Goal: Task Accomplishment & Management: Manage account settings

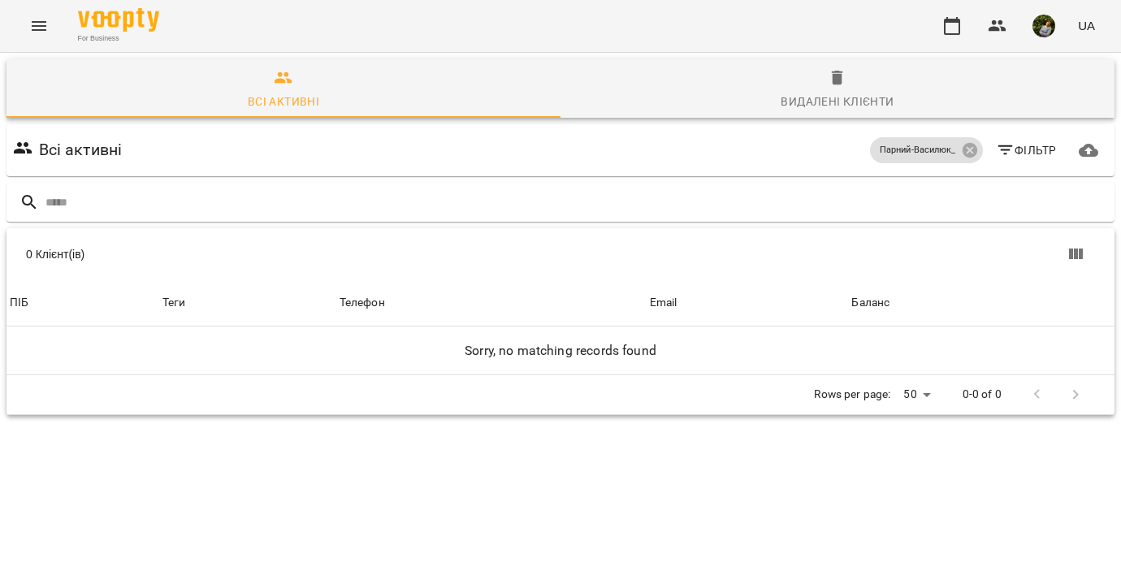
click at [37, 26] on icon "Menu" at bounding box center [39, 26] width 15 height 10
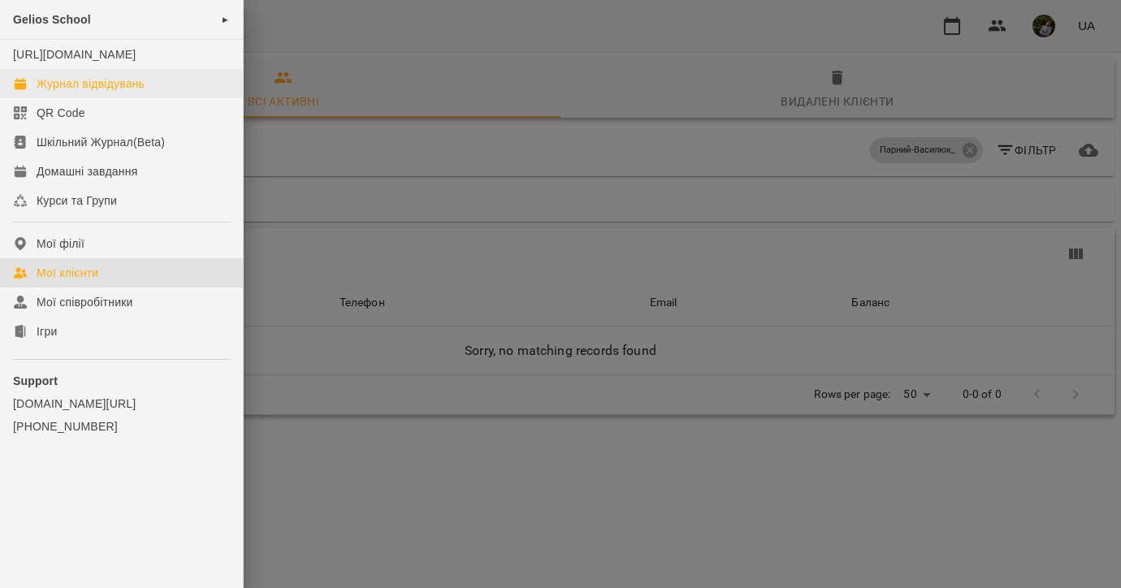
click at [89, 92] on div "Журнал відвідувань" at bounding box center [91, 84] width 108 height 16
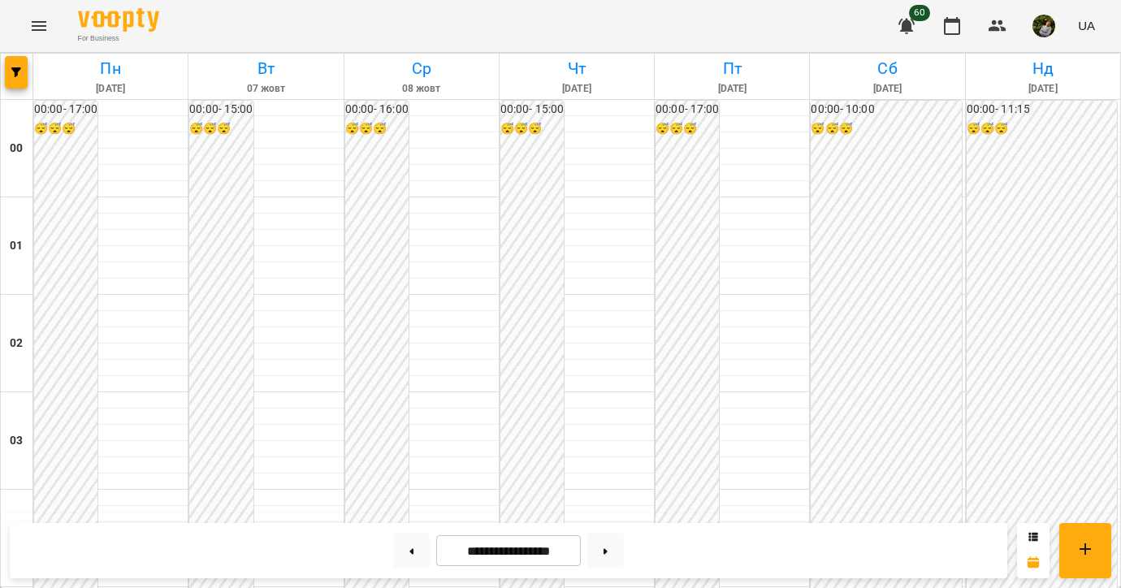
scroll to position [1673, 0]
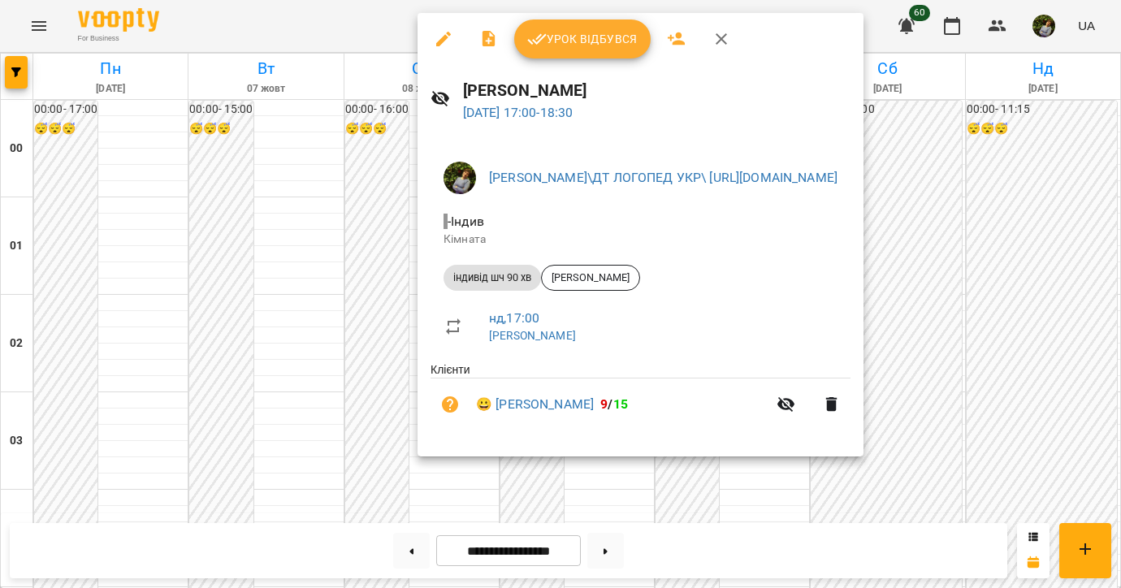
click at [917, 477] on div at bounding box center [560, 294] width 1121 height 588
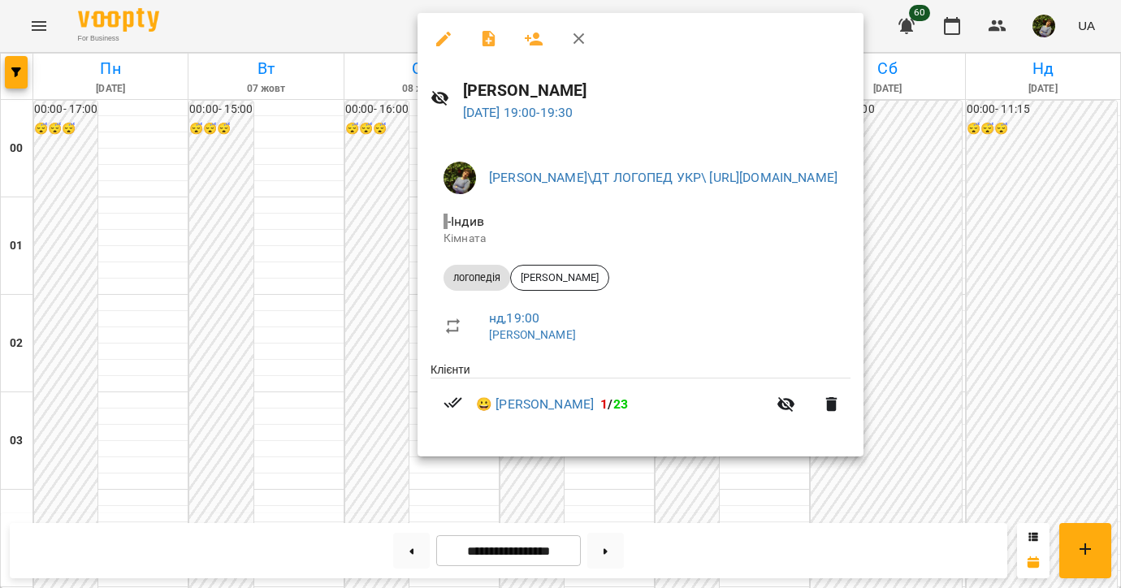
click at [898, 485] on div at bounding box center [560, 294] width 1121 height 588
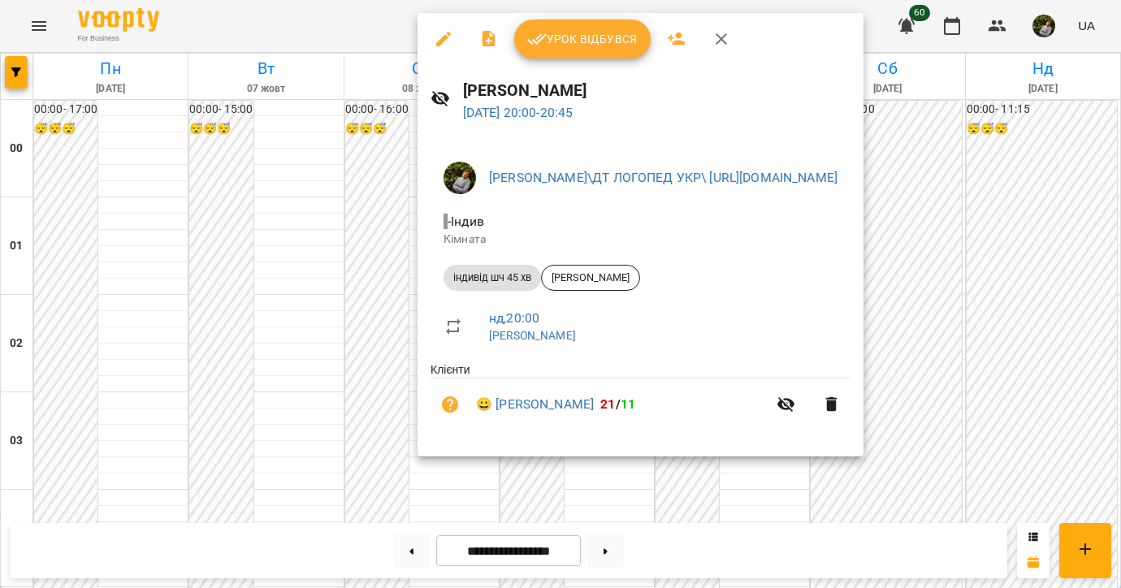
click at [902, 505] on div at bounding box center [560, 294] width 1121 height 588
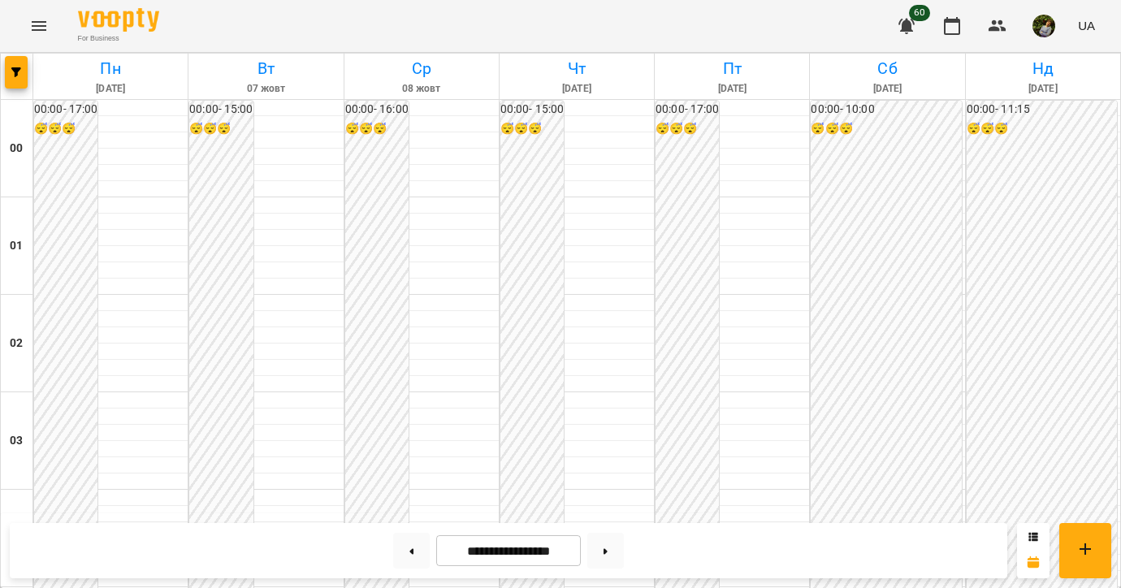
scroll to position [0, 0]
click at [40, 25] on icon "Menu" at bounding box center [38, 25] width 19 height 19
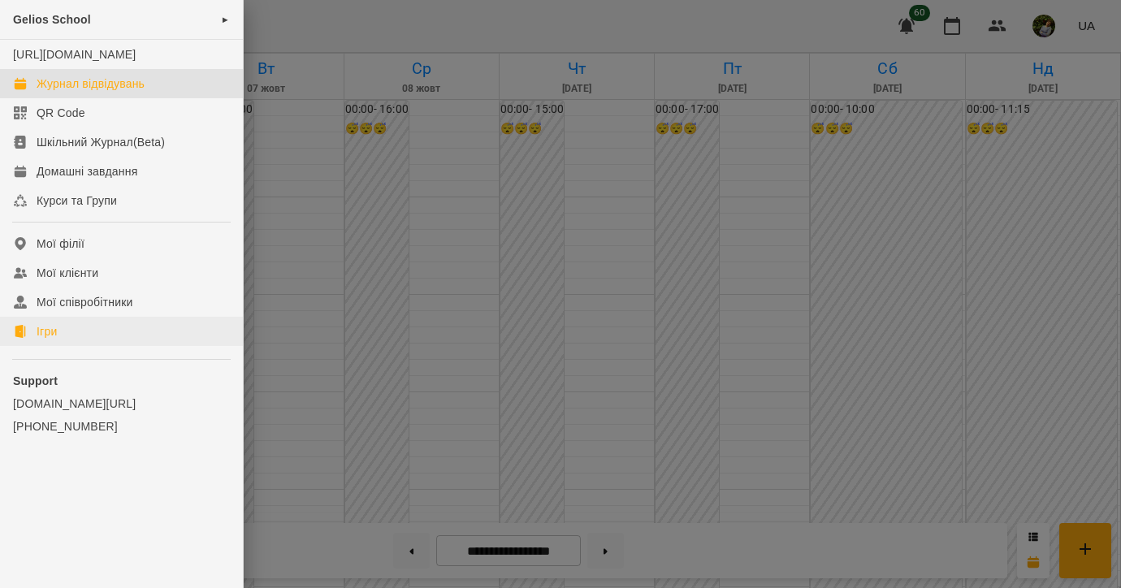
click at [65, 346] on link "Ігри" at bounding box center [121, 331] width 243 height 29
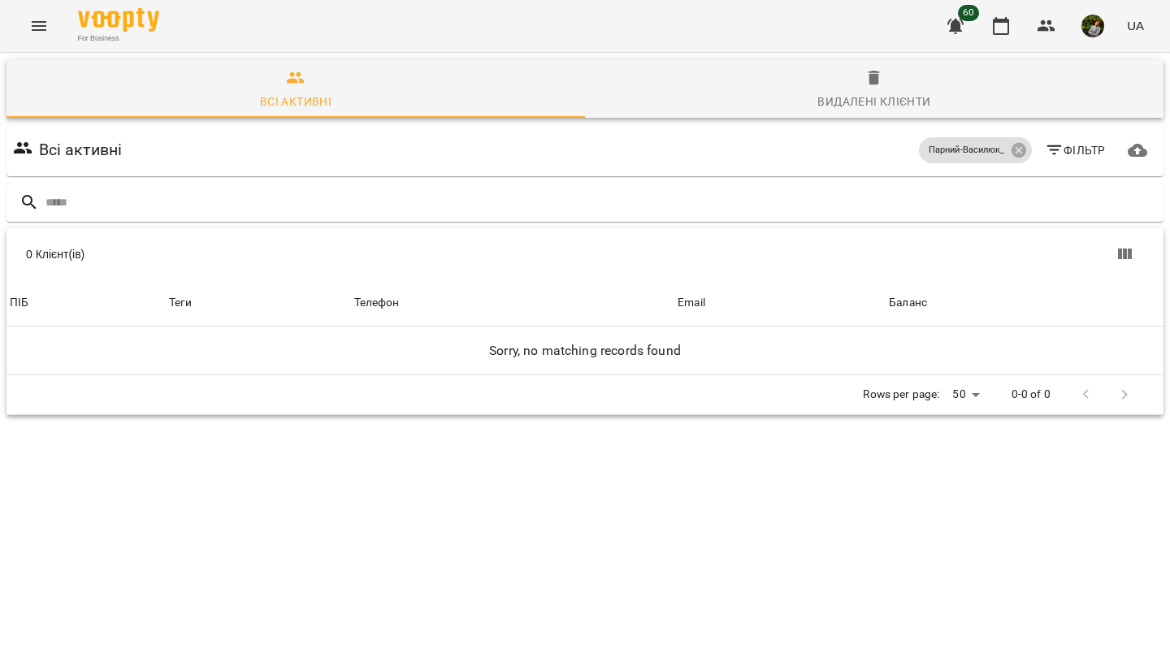
click at [35, 27] on icon "Menu" at bounding box center [38, 25] width 19 height 19
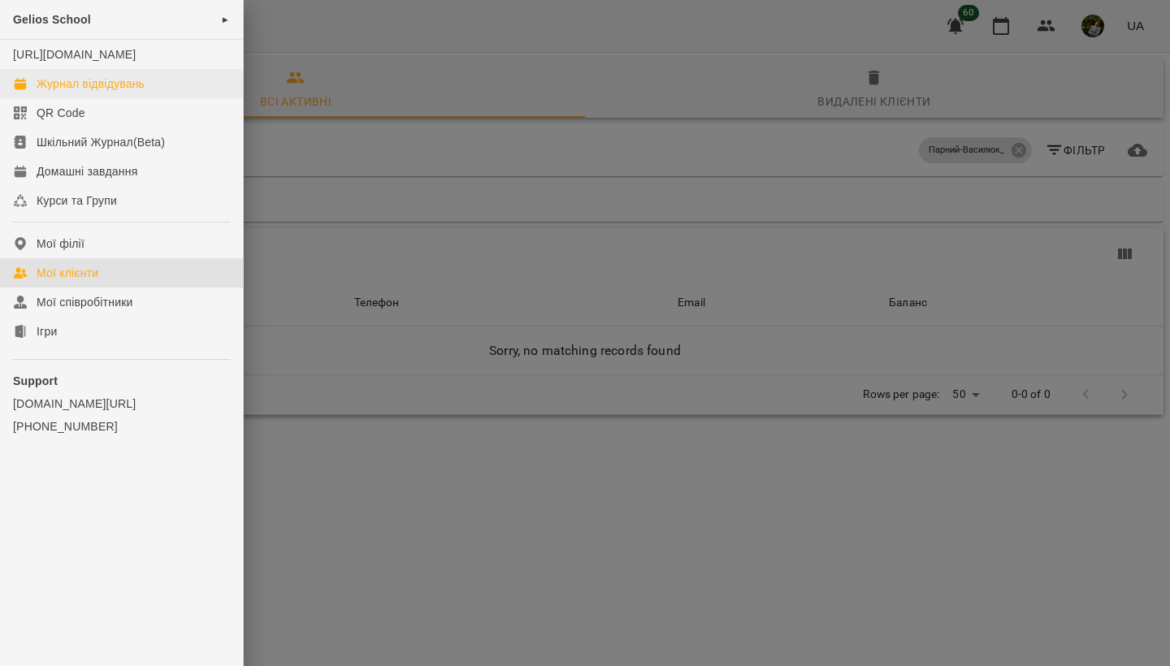
click at [58, 92] on div "Журнал відвідувань" at bounding box center [91, 84] width 108 height 16
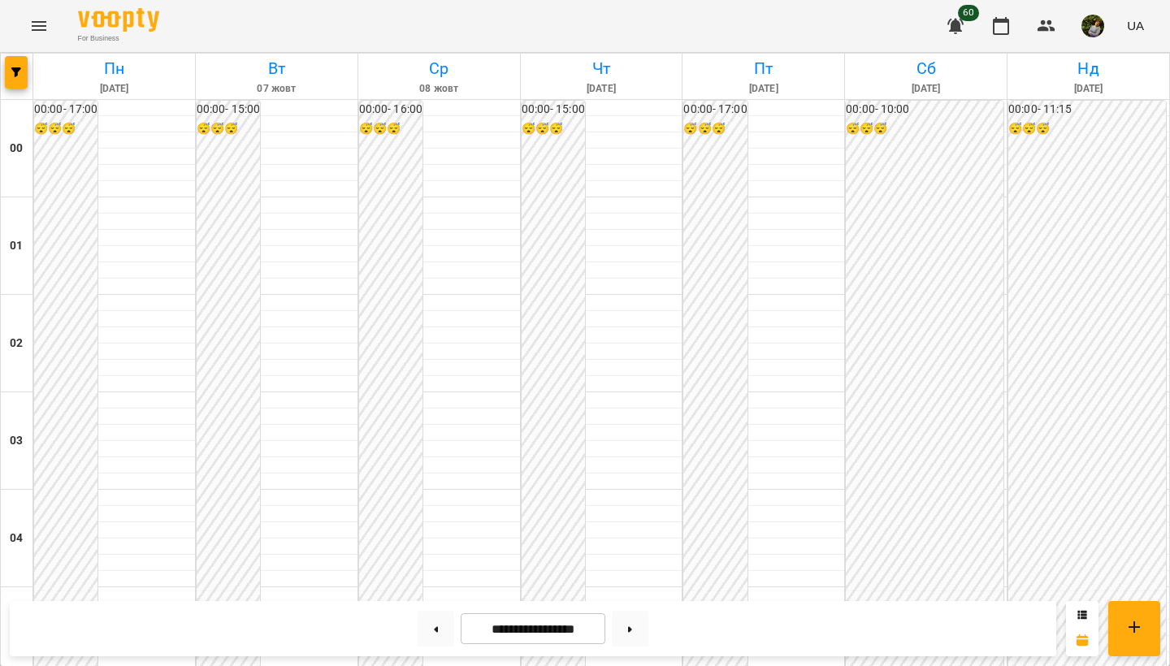
scroll to position [1620, 0]
click at [630, 565] on button at bounding box center [630, 629] width 37 height 36
type input "**********"
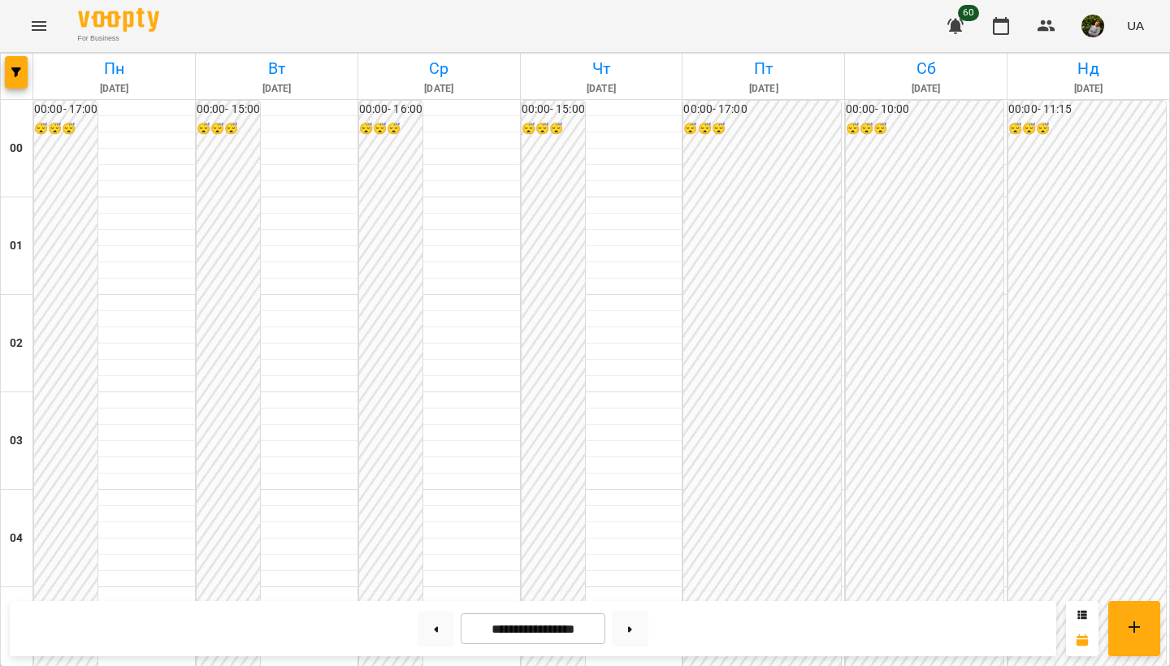
scroll to position [714, 0]
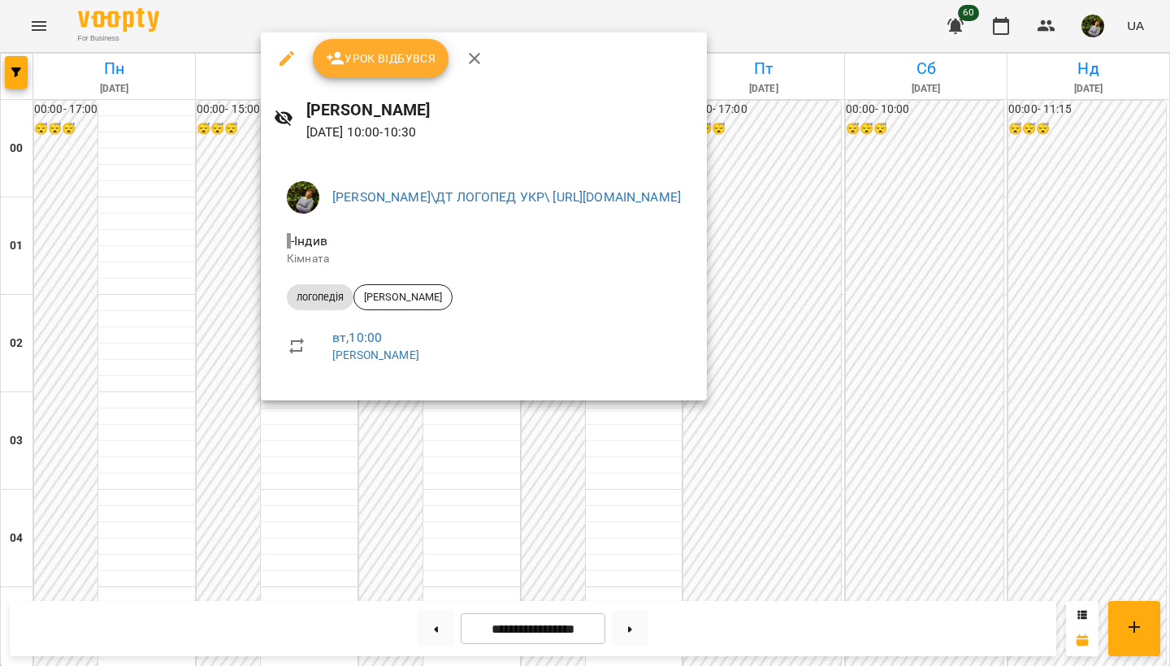
click at [313, 529] on div at bounding box center [585, 333] width 1170 height 666
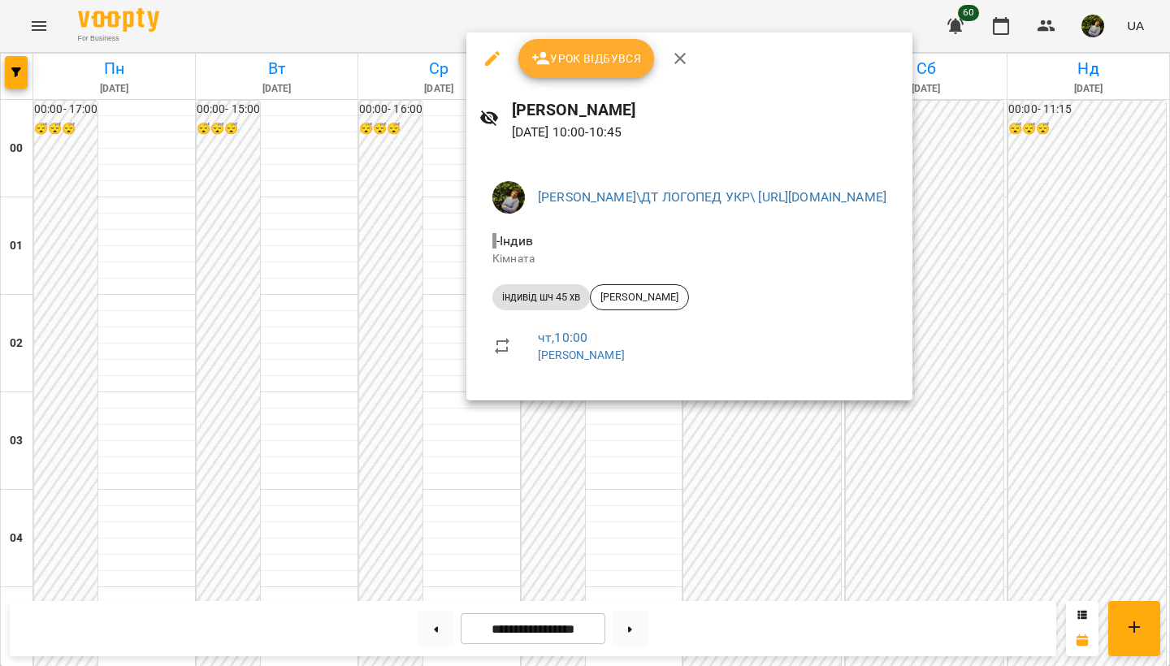
click at [630, 521] on div at bounding box center [585, 333] width 1170 height 666
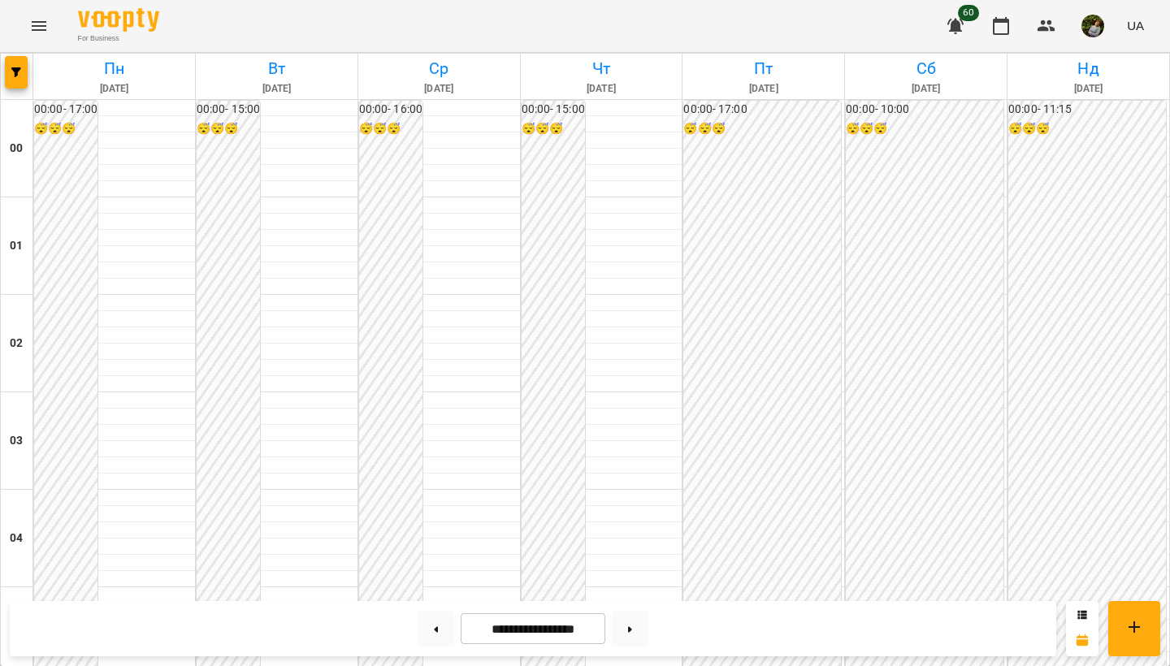
scroll to position [1575, 0]
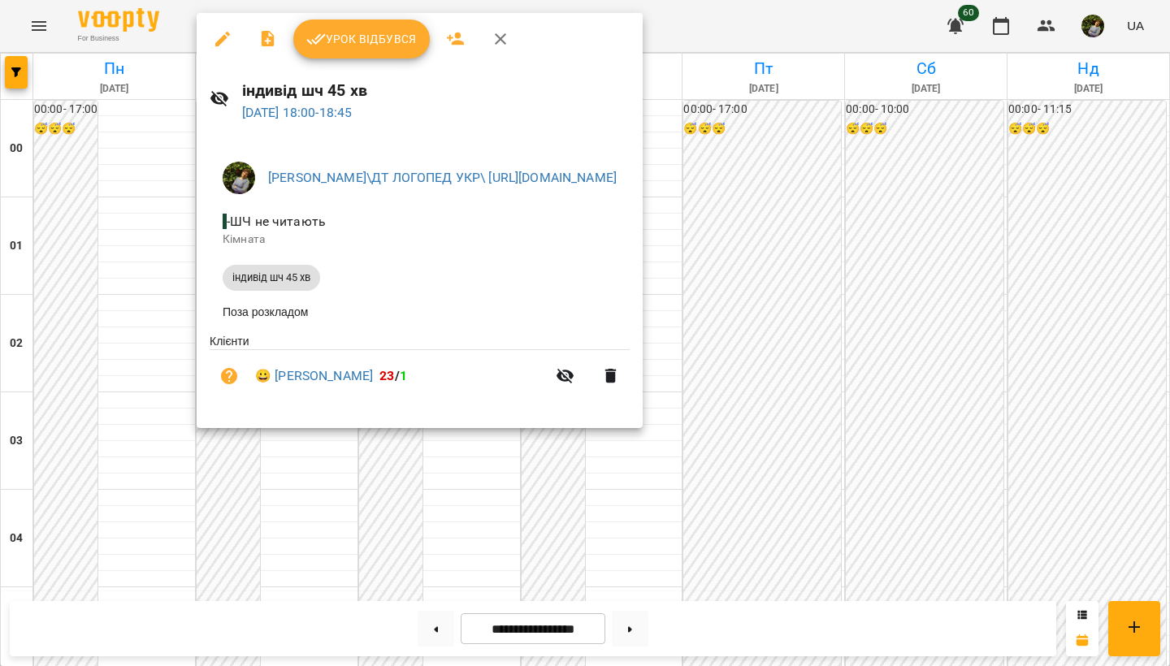
click at [79, 369] on div at bounding box center [585, 333] width 1170 height 666
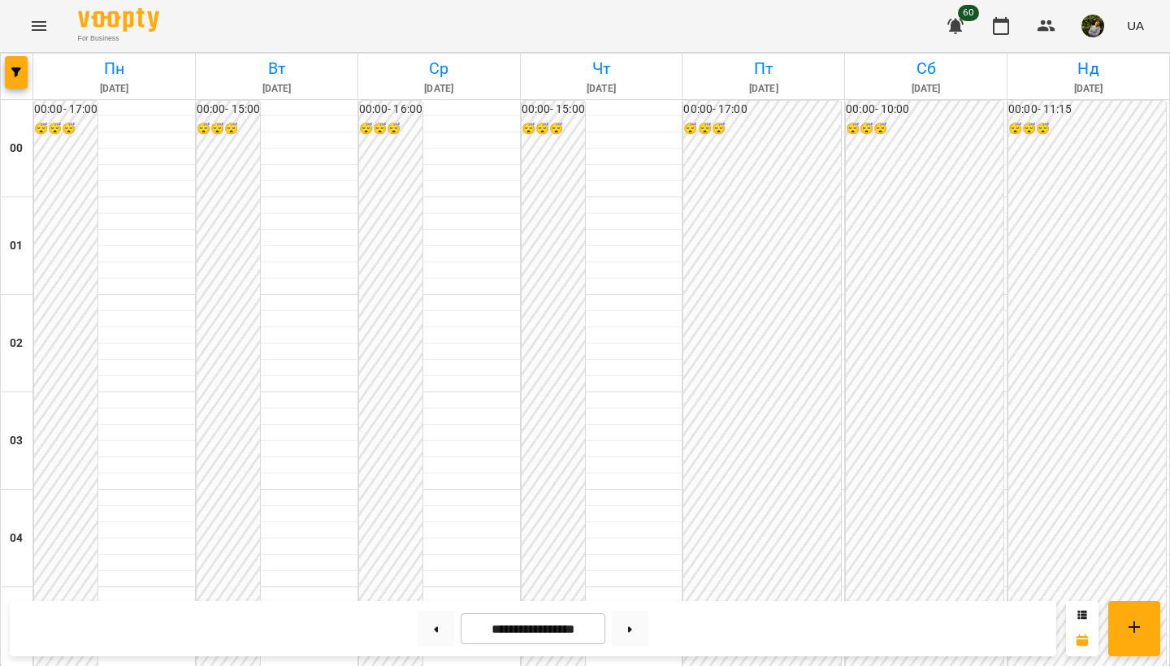
scroll to position [1681, 0]
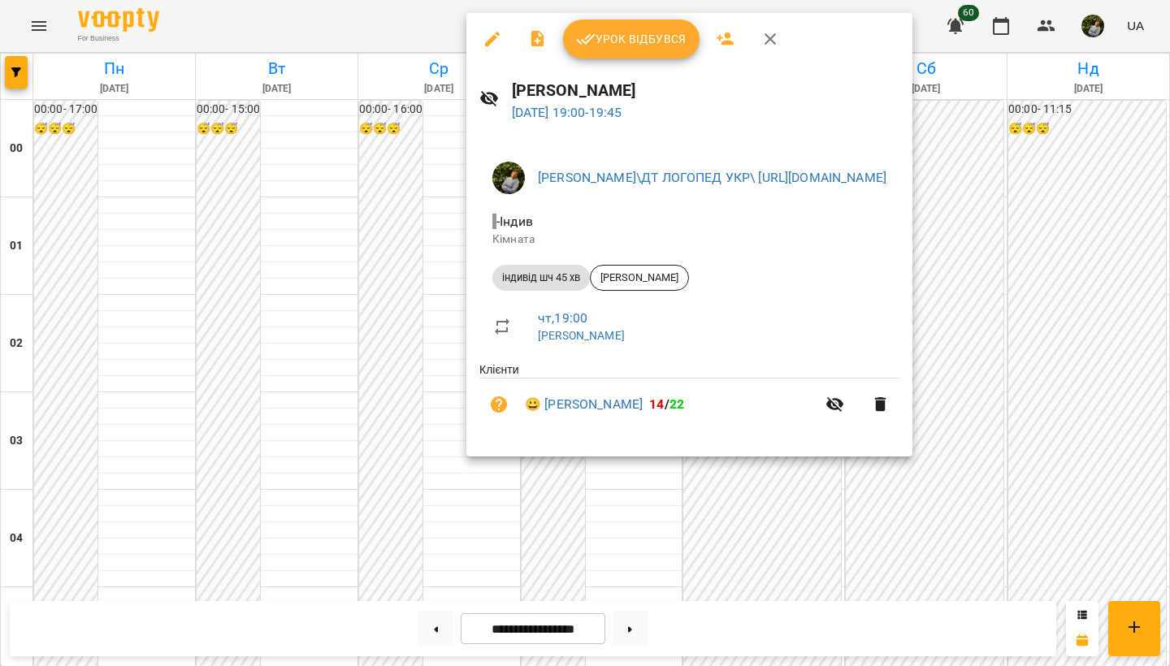
click at [116, 354] on div at bounding box center [585, 333] width 1170 height 666
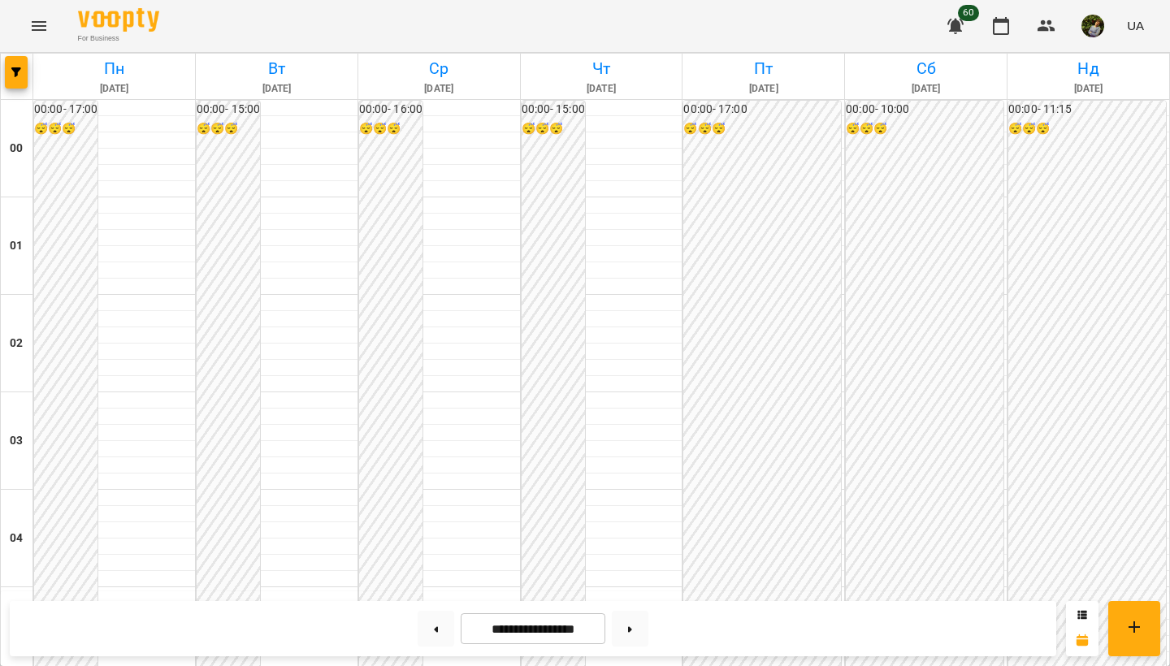
scroll to position [1501, 0]
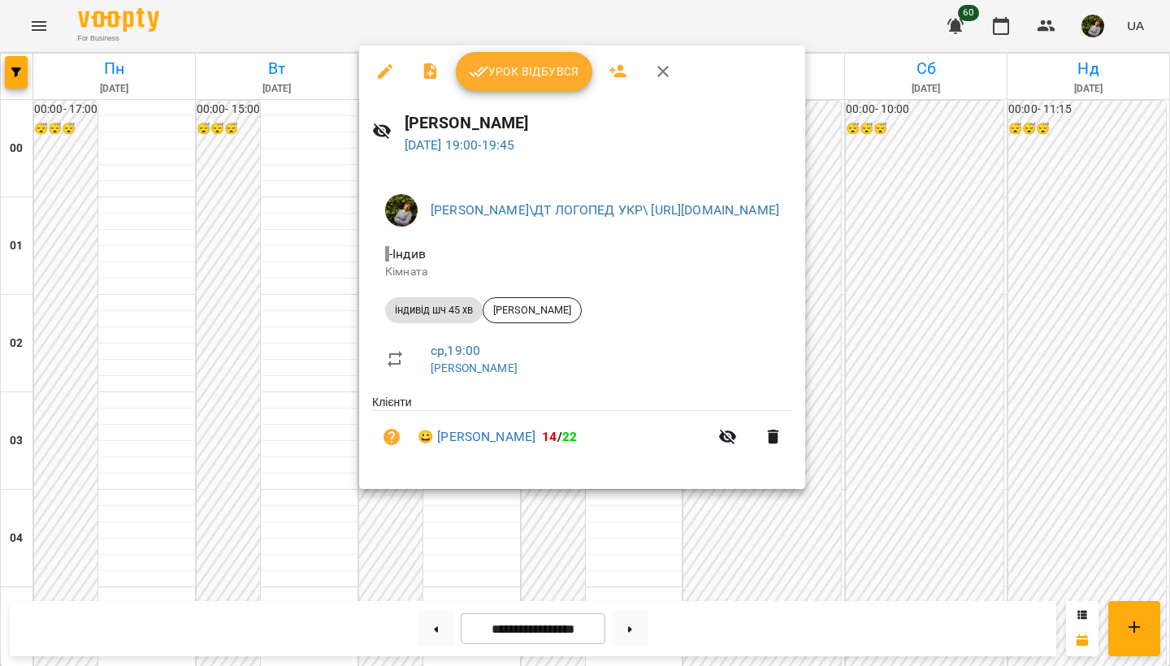
click at [85, 531] on div at bounding box center [585, 333] width 1170 height 666
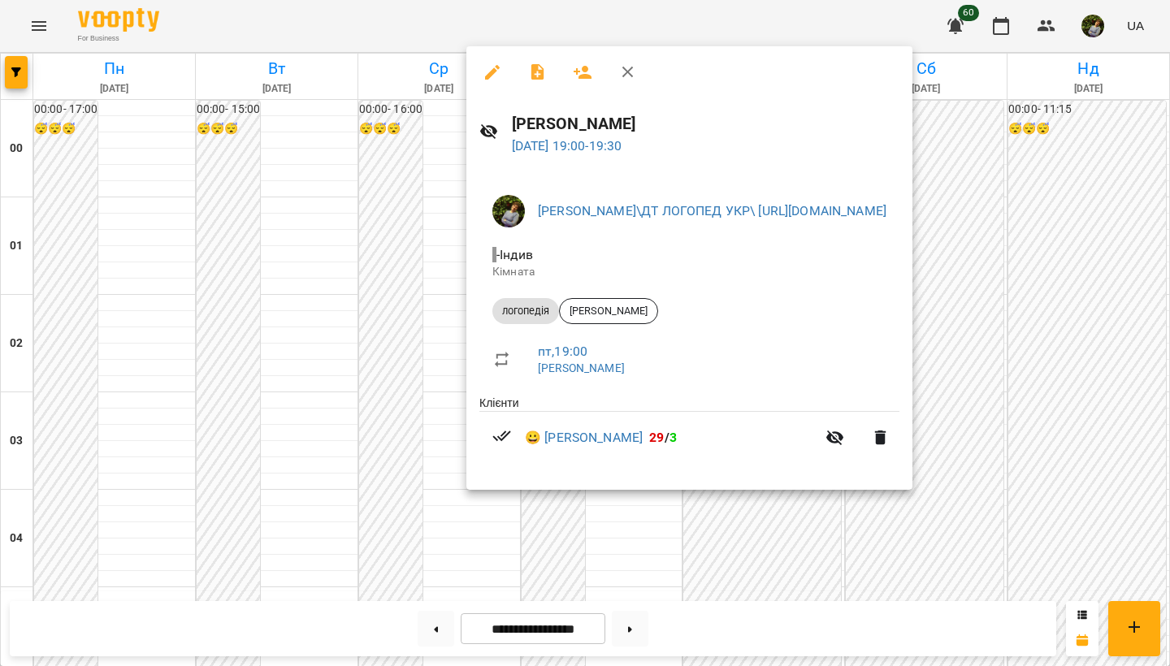
click at [76, 521] on div at bounding box center [585, 333] width 1170 height 666
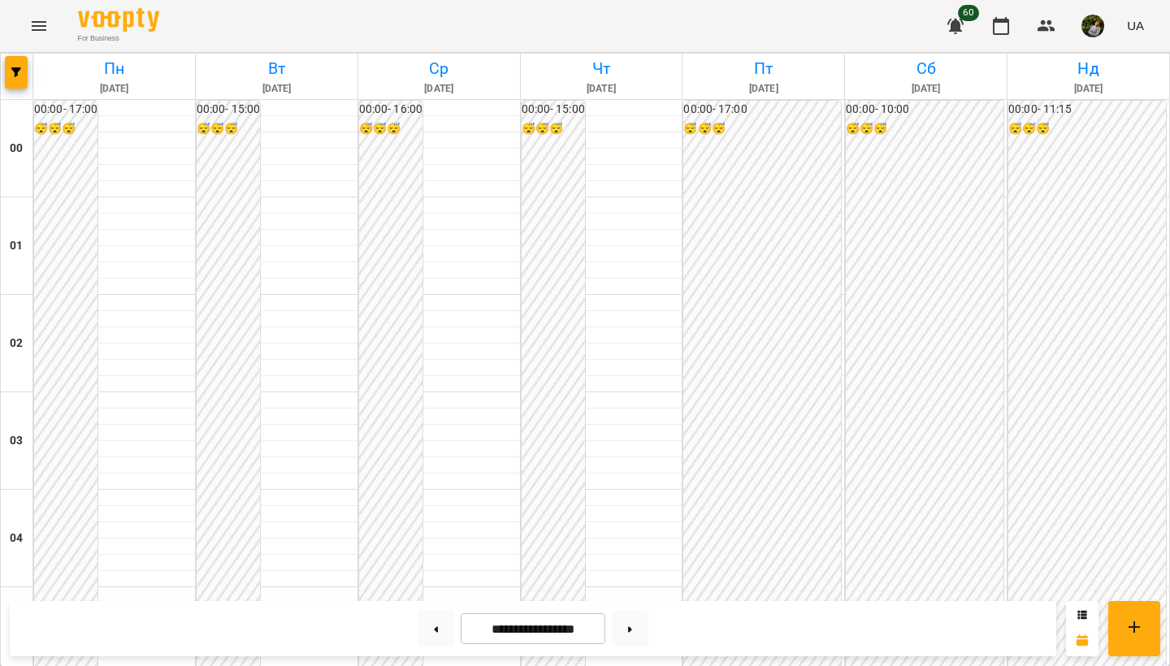
scroll to position [1588, 0]
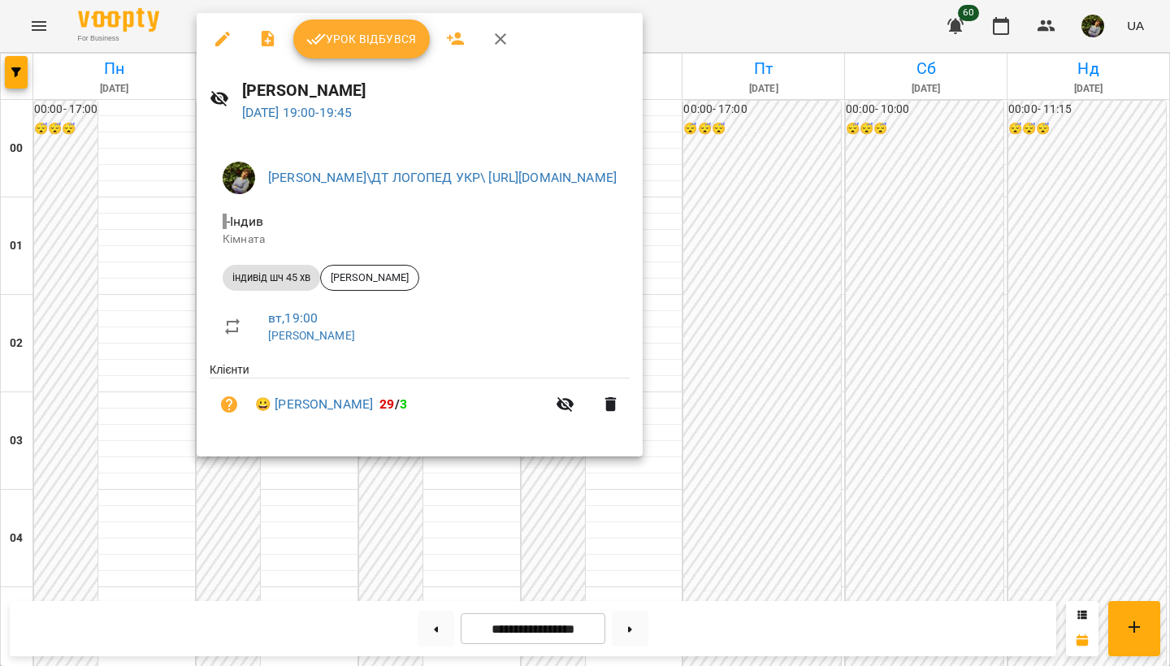
click at [97, 448] on div at bounding box center [585, 333] width 1170 height 666
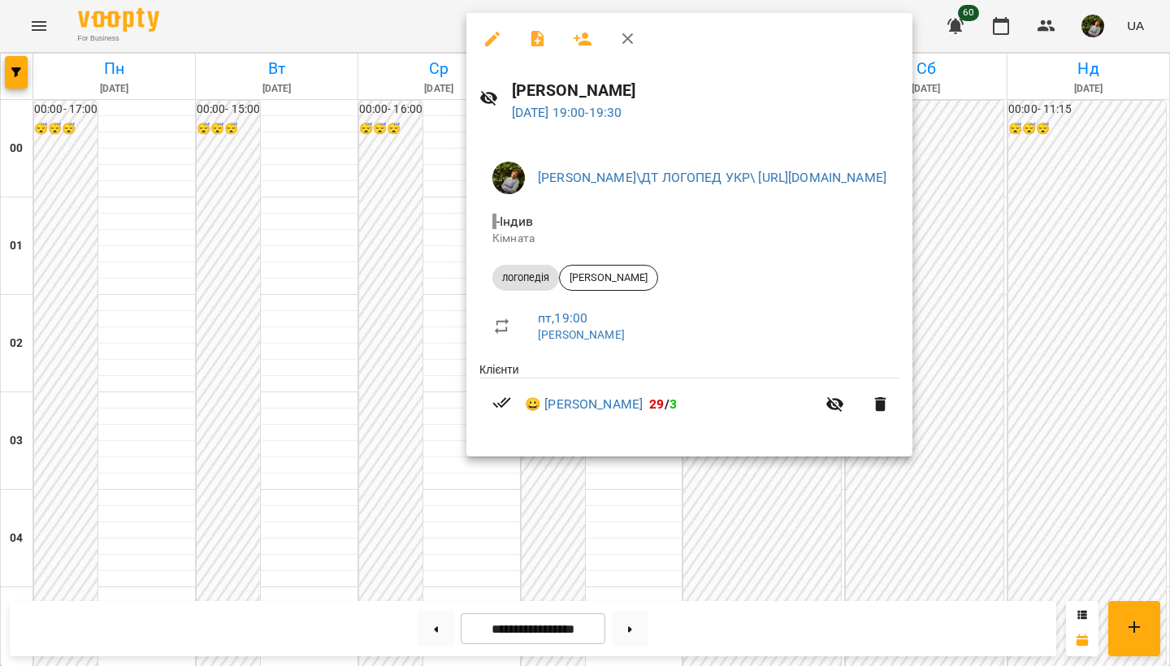
click at [118, 448] on div at bounding box center [585, 333] width 1170 height 666
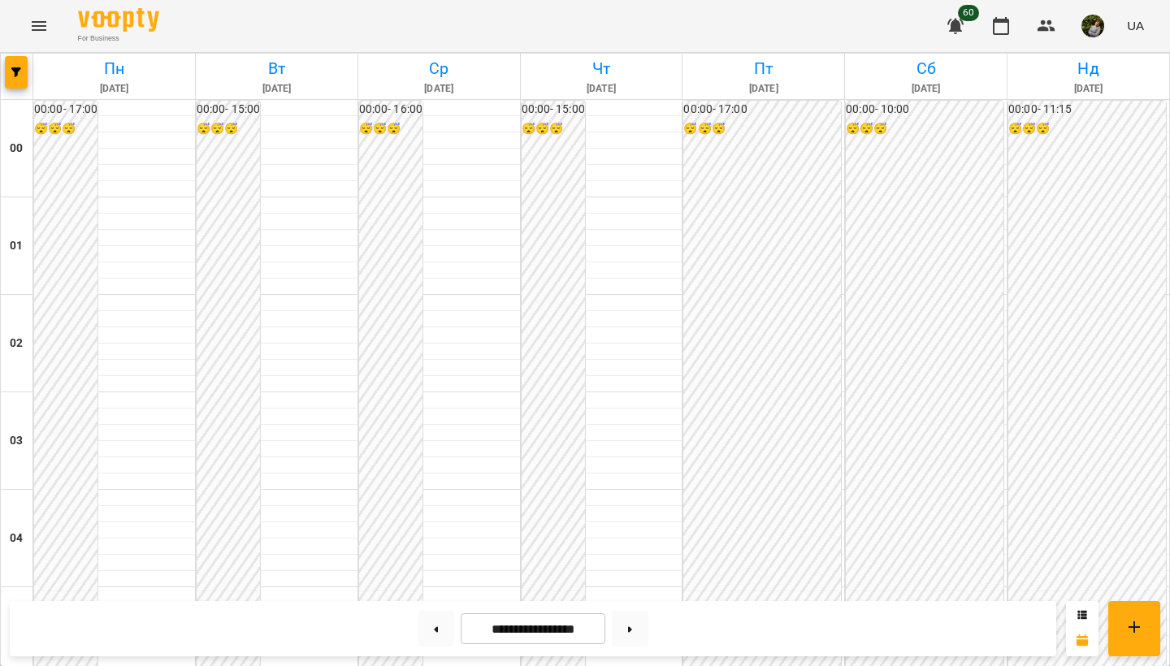
scroll to position [1012, 0]
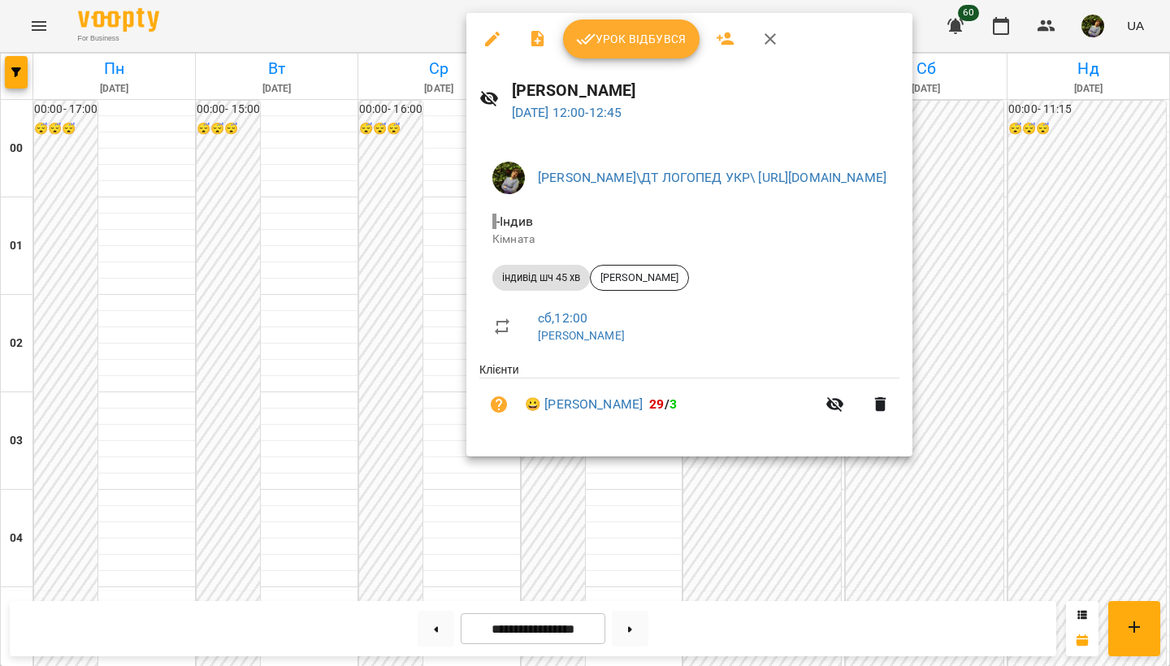
click at [592, 505] on div at bounding box center [585, 333] width 1170 height 666
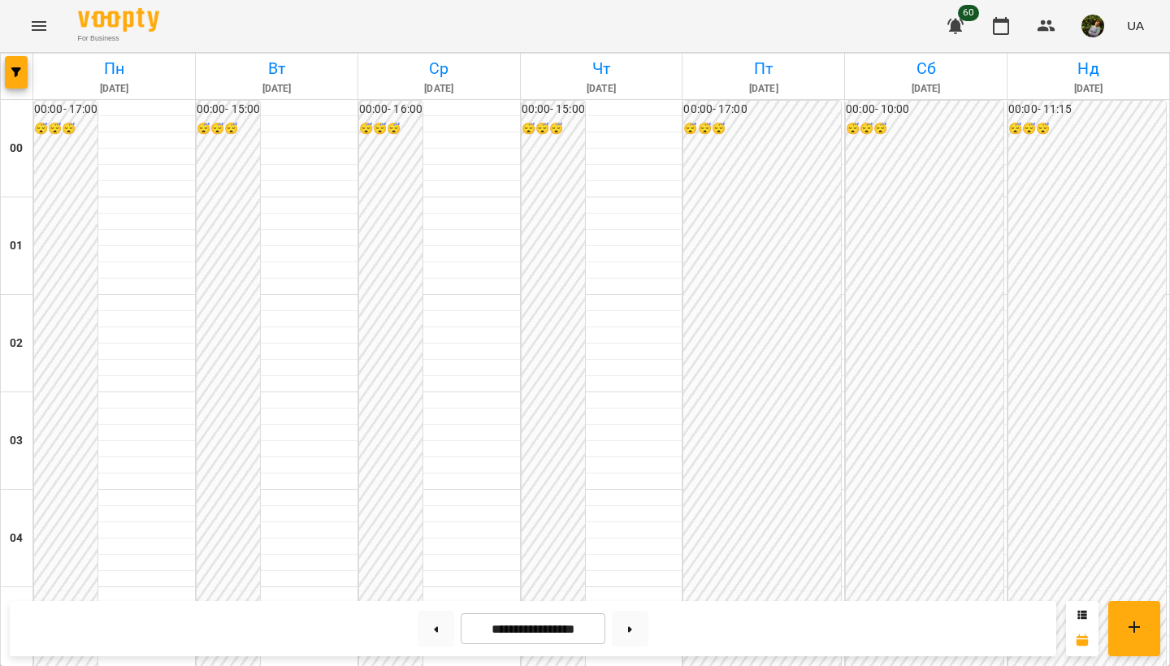
scroll to position [1217, 0]
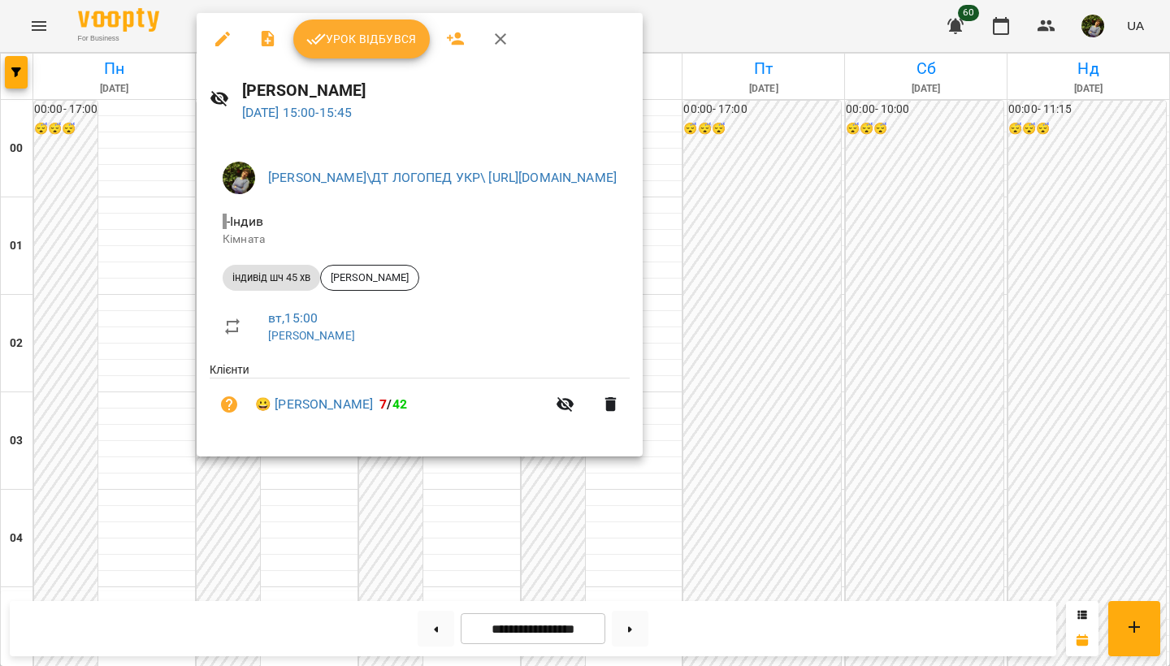
click at [430, 565] on div at bounding box center [585, 333] width 1170 height 666
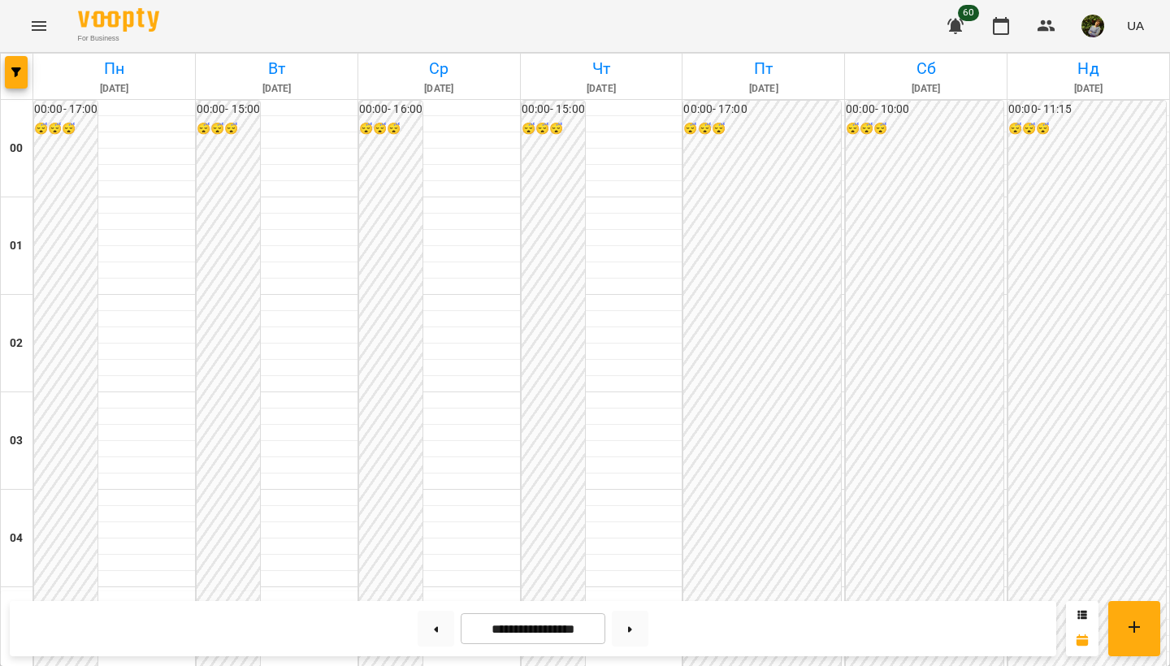
scroll to position [651, 0]
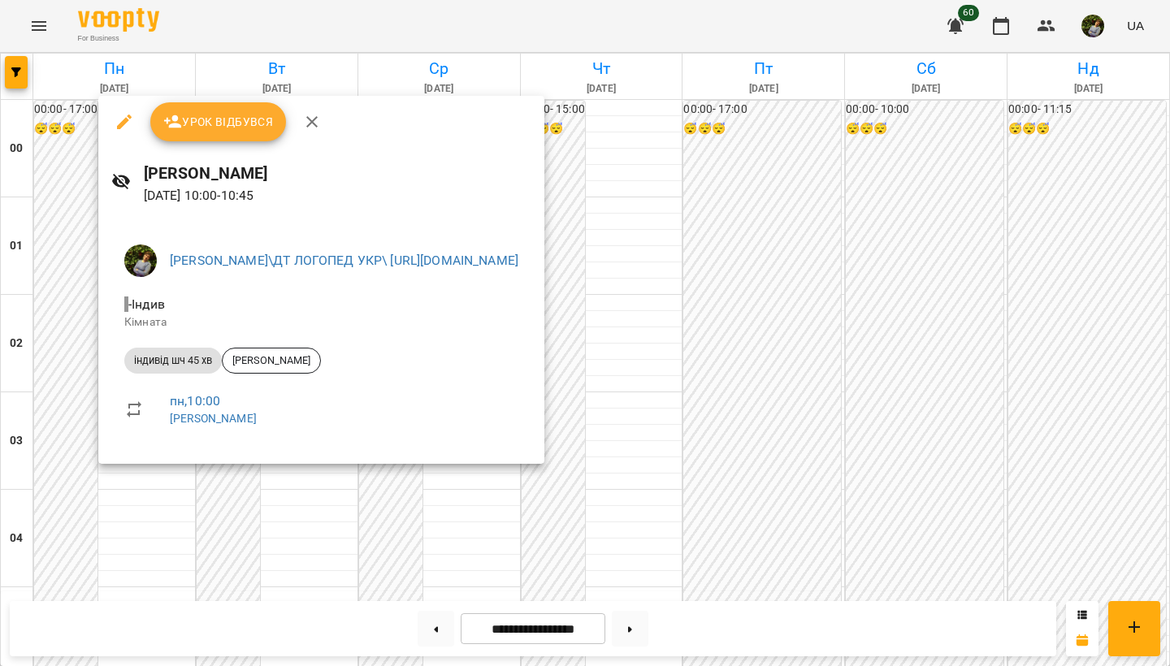
click at [125, 117] on icon "button" at bounding box center [124, 121] width 19 height 19
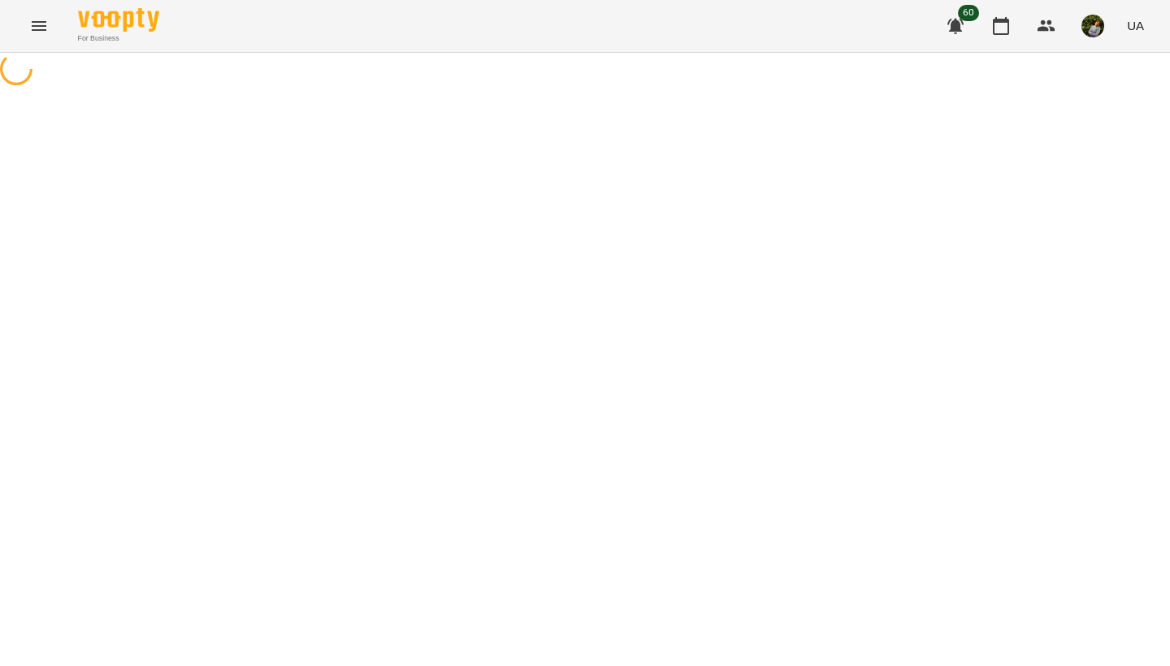
select select "**********"
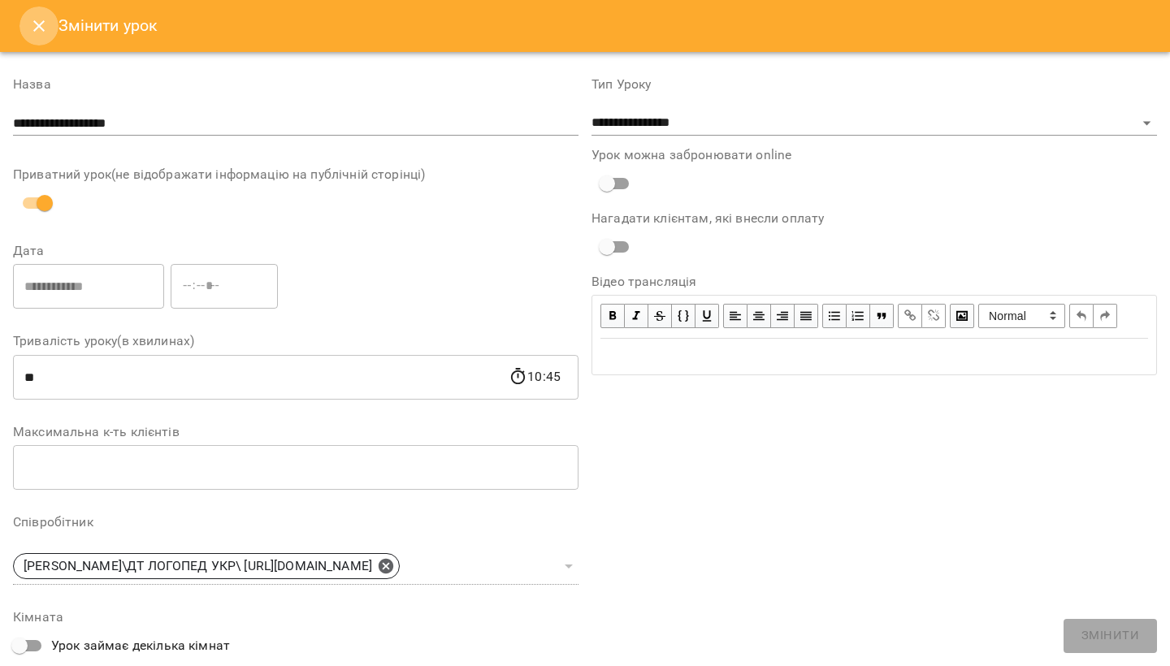
click at [36, 20] on icon "Close" at bounding box center [38, 25] width 19 height 19
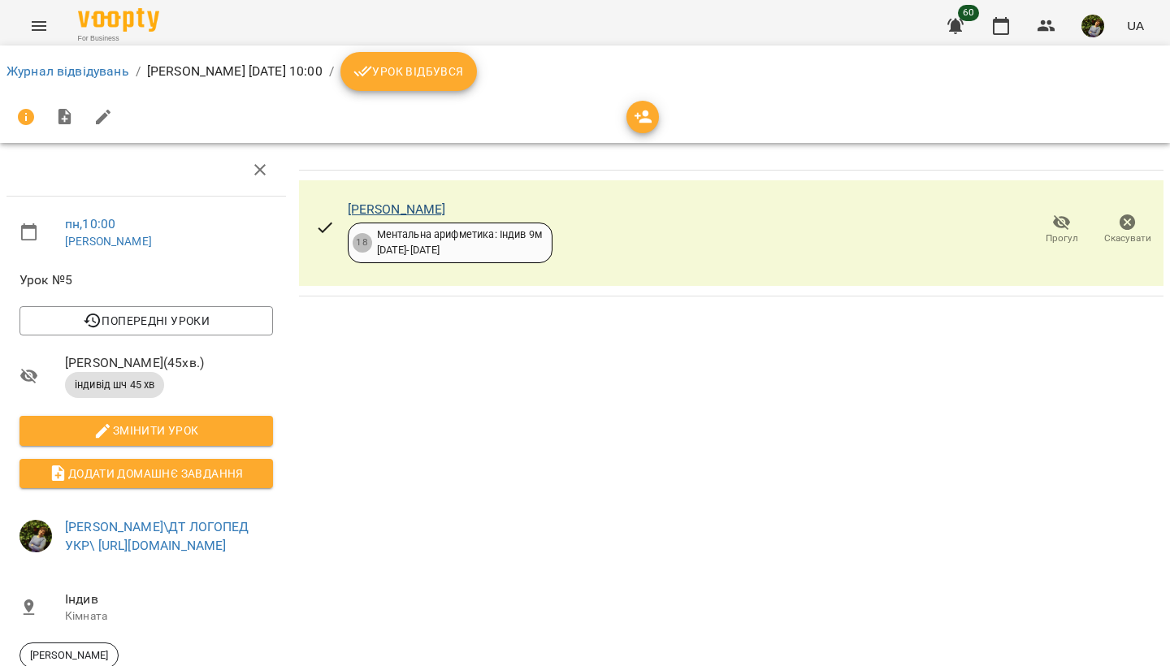
click at [435, 210] on link "[PERSON_NAME]" at bounding box center [397, 208] width 98 height 15
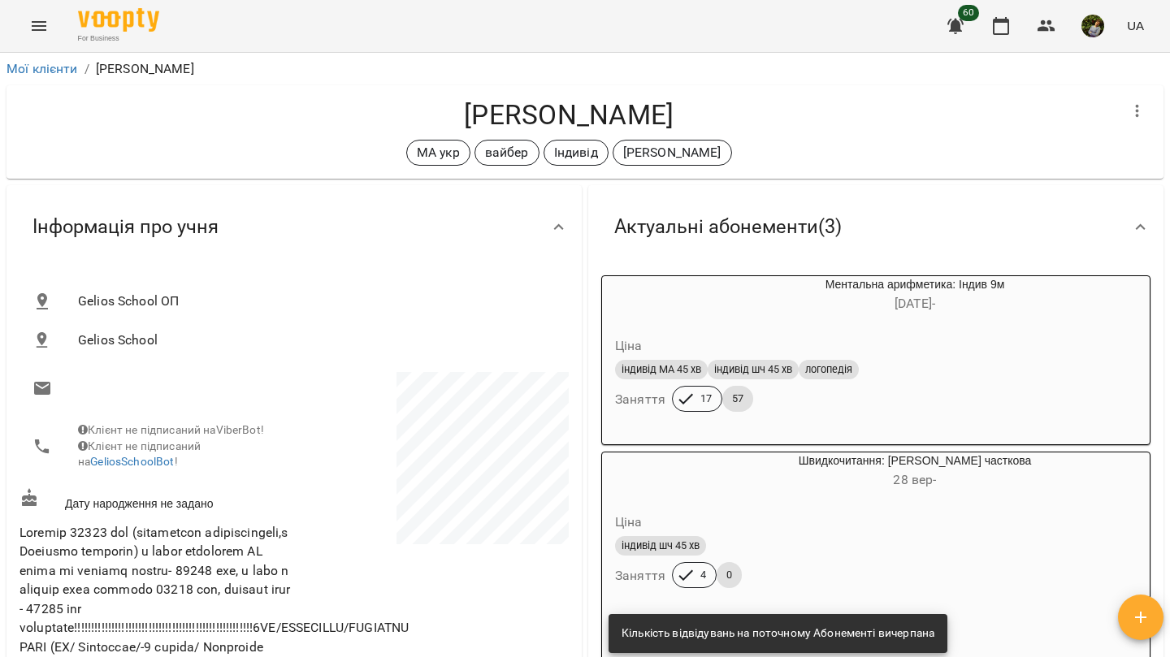
click at [34, 29] on icon "Menu" at bounding box center [39, 26] width 15 height 10
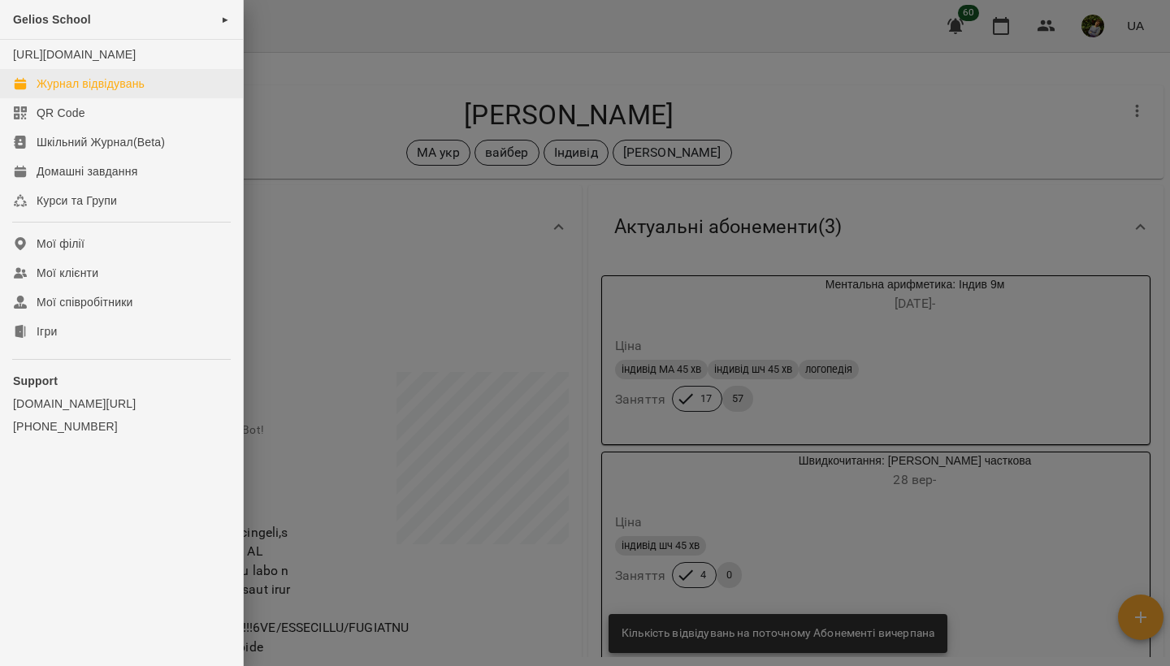
click at [62, 92] on div "Журнал відвідувань" at bounding box center [91, 84] width 108 height 16
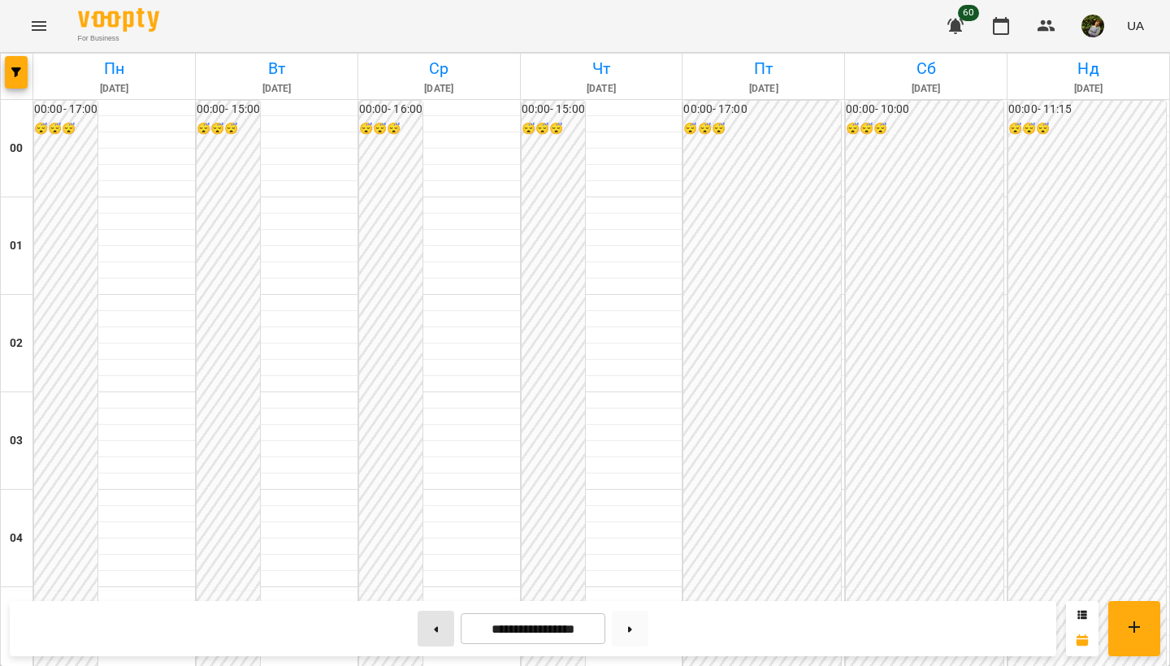
click at [429, 633] on button at bounding box center [436, 629] width 37 height 36
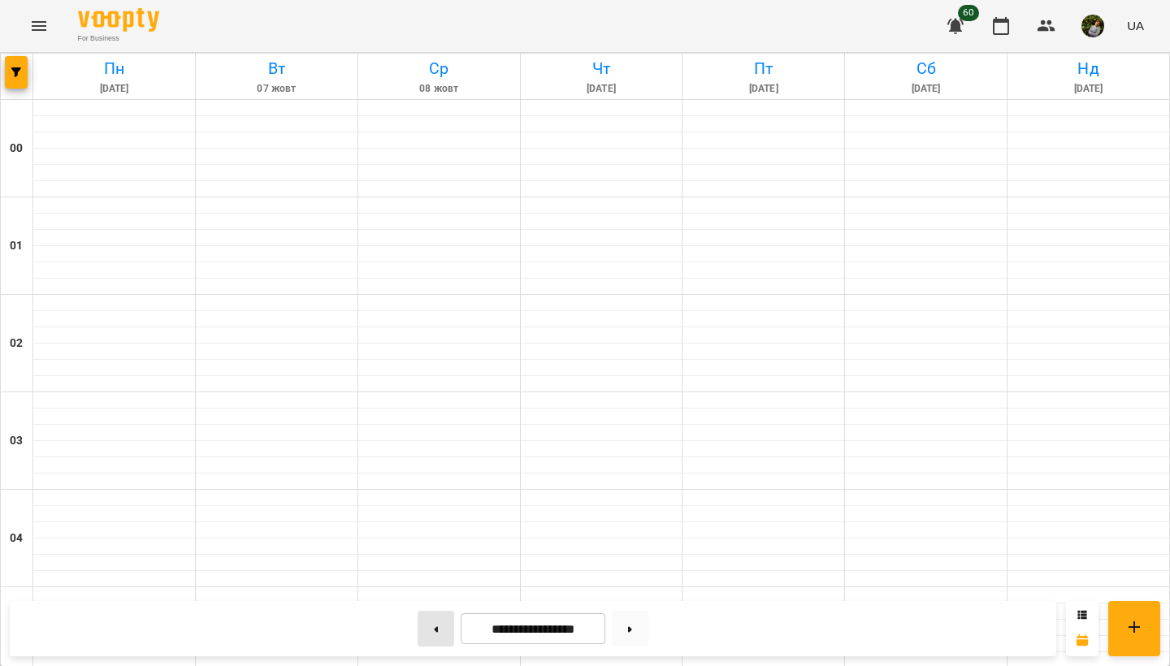
type input "**********"
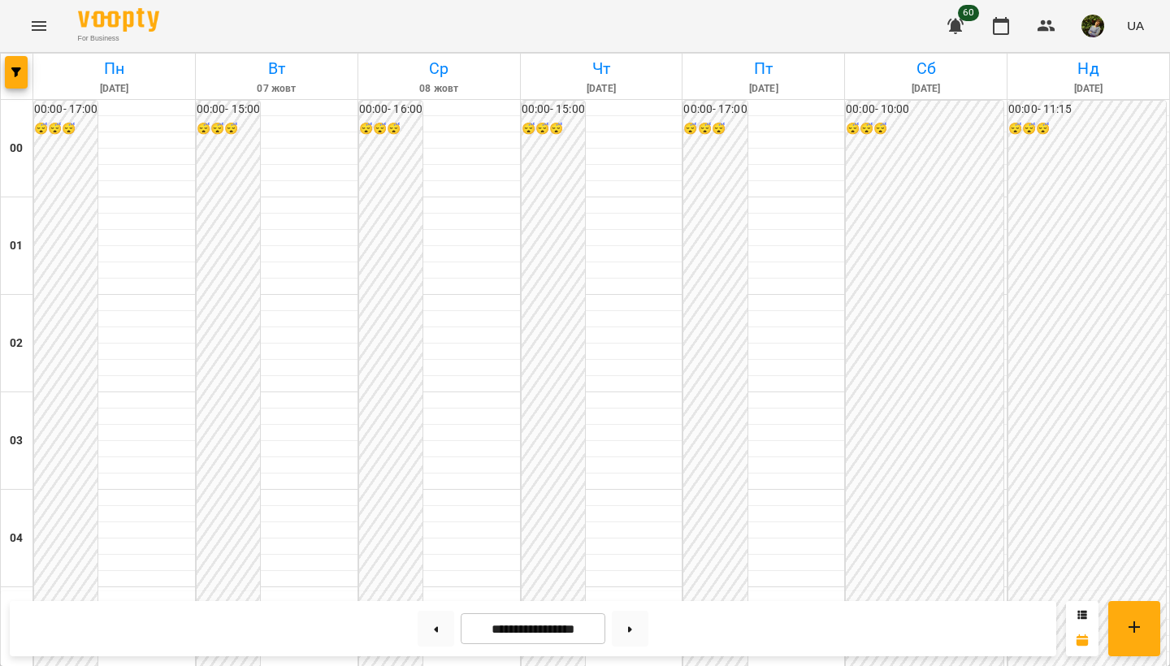
scroll to position [966, 0]
